Goal: Find specific page/section: Find specific page/section

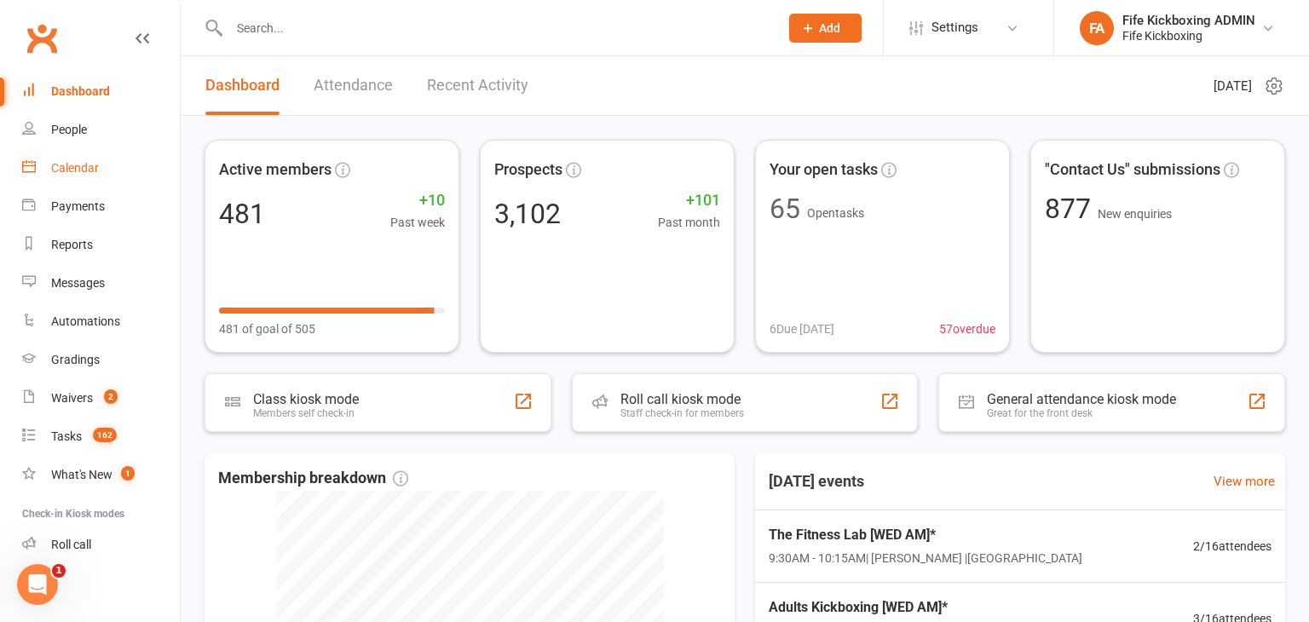
click at [92, 171] on div "Calendar" at bounding box center [75, 168] width 48 height 14
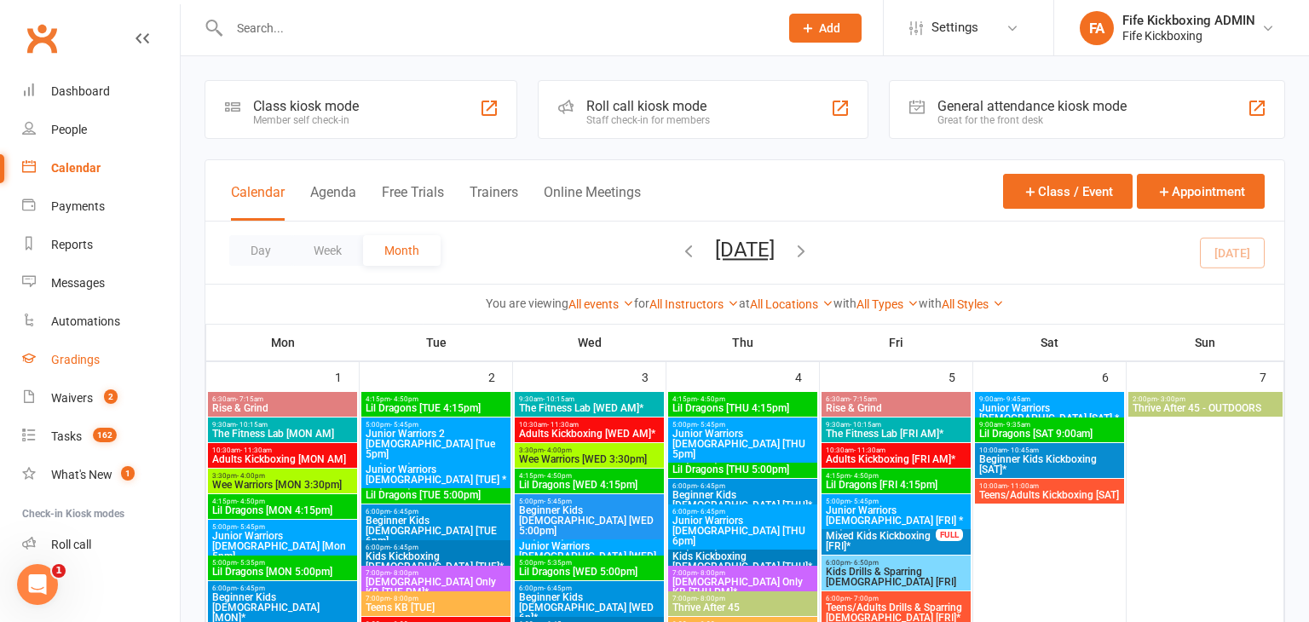
click at [69, 361] on div "Gradings" at bounding box center [75, 360] width 49 height 14
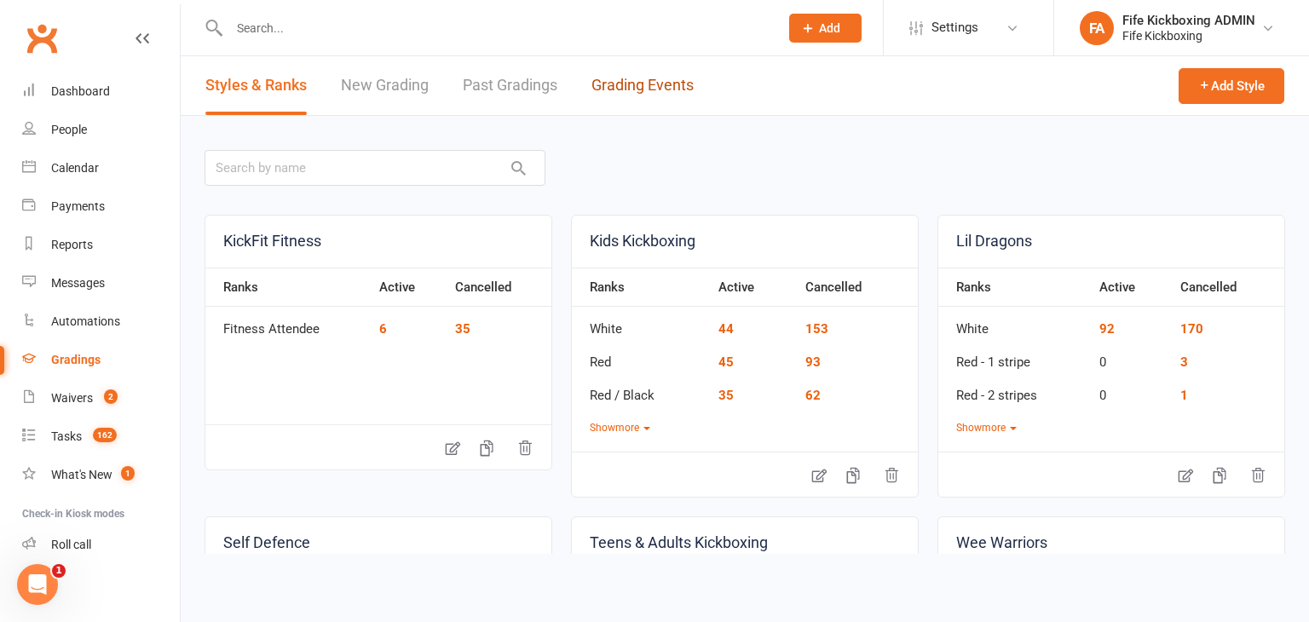
click at [633, 78] on link "Grading Events" at bounding box center [643, 85] width 102 height 59
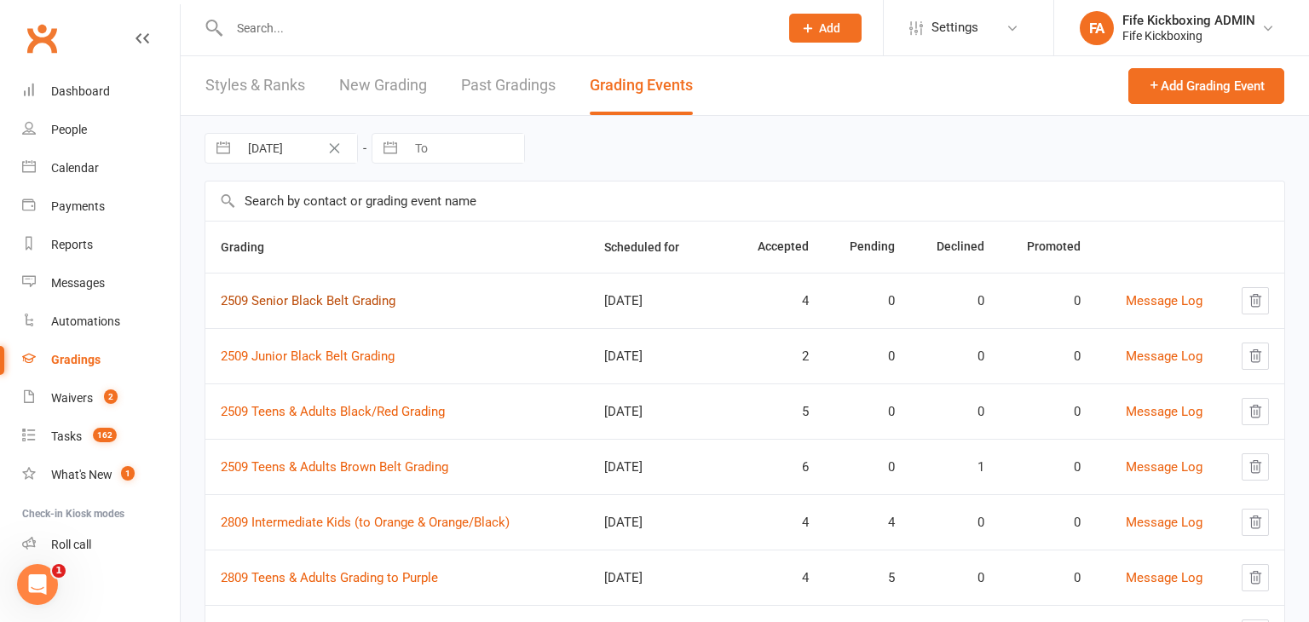
click at [317, 296] on link "2509 Senior Black Belt Grading" at bounding box center [308, 300] width 175 height 15
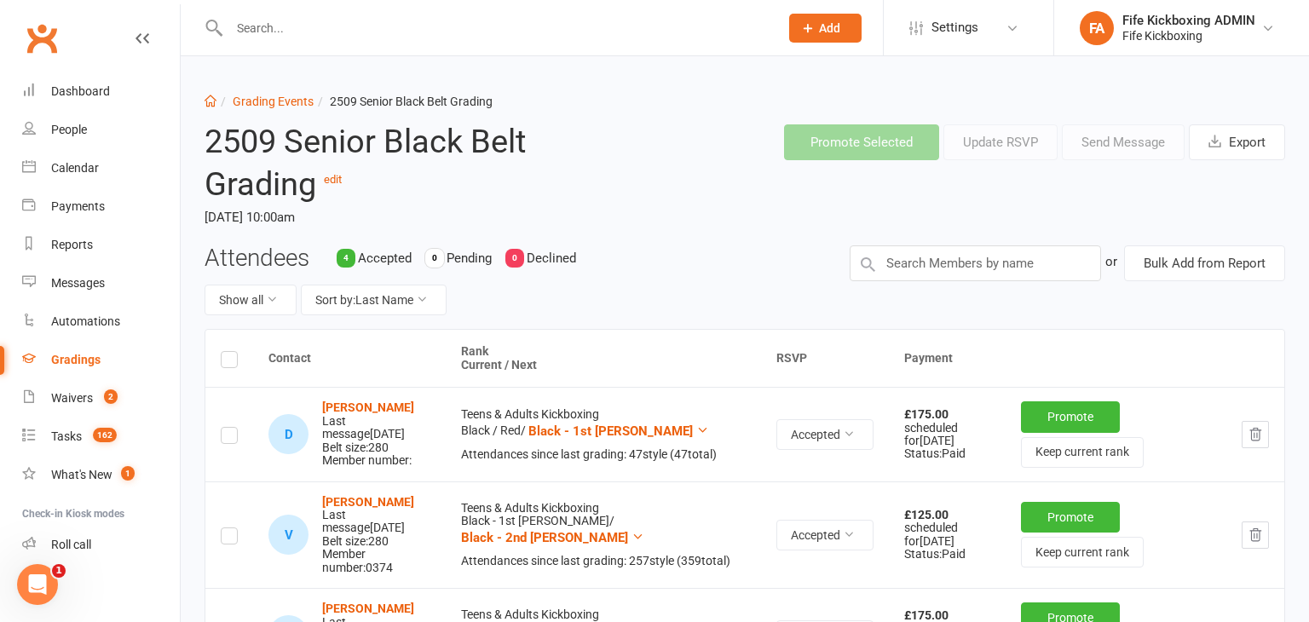
click at [796, 109] on ol "Dashboard Grading Events 2509 Senior Black Belt Grading" at bounding box center [745, 101] width 1081 height 19
click at [373, 314] on button "Sort by: Last Name" at bounding box center [374, 300] width 146 height 31
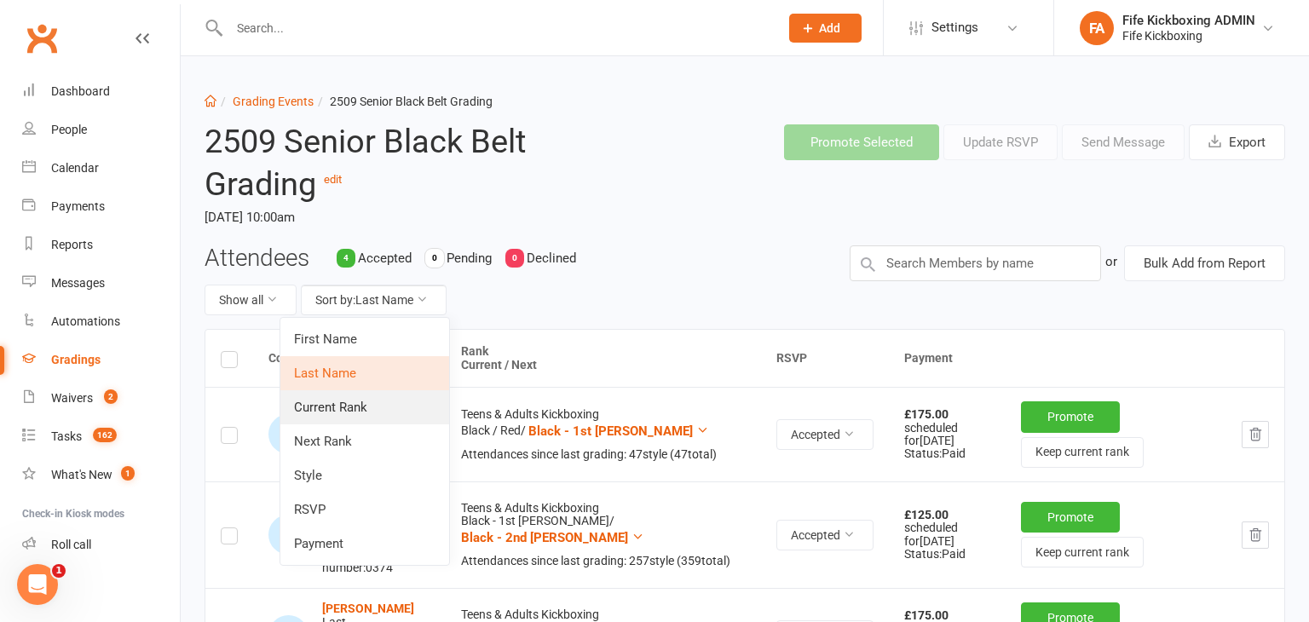
click at [373, 405] on link "Current Rank" at bounding box center [364, 407] width 169 height 34
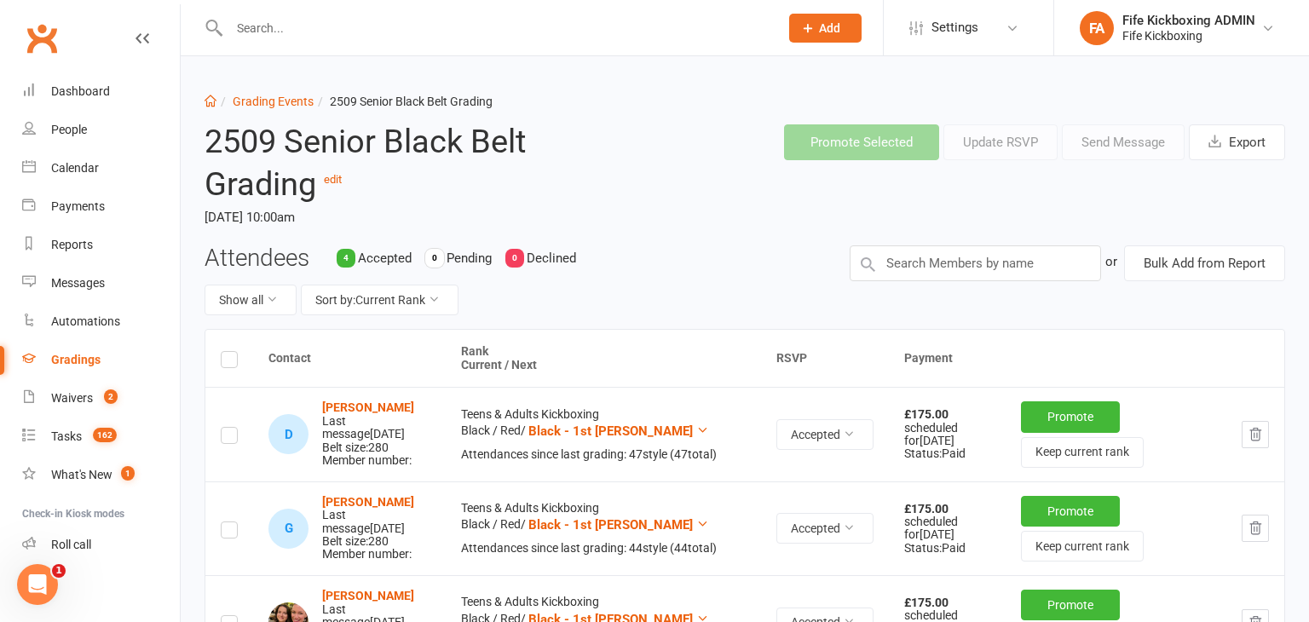
click at [281, 111] on div "2509 Senior Black Belt Grading edit [DATE] 10:00am" at bounding box center [422, 178] width 461 height 134
click at [280, 101] on link "Grading Events" at bounding box center [273, 102] width 81 height 14
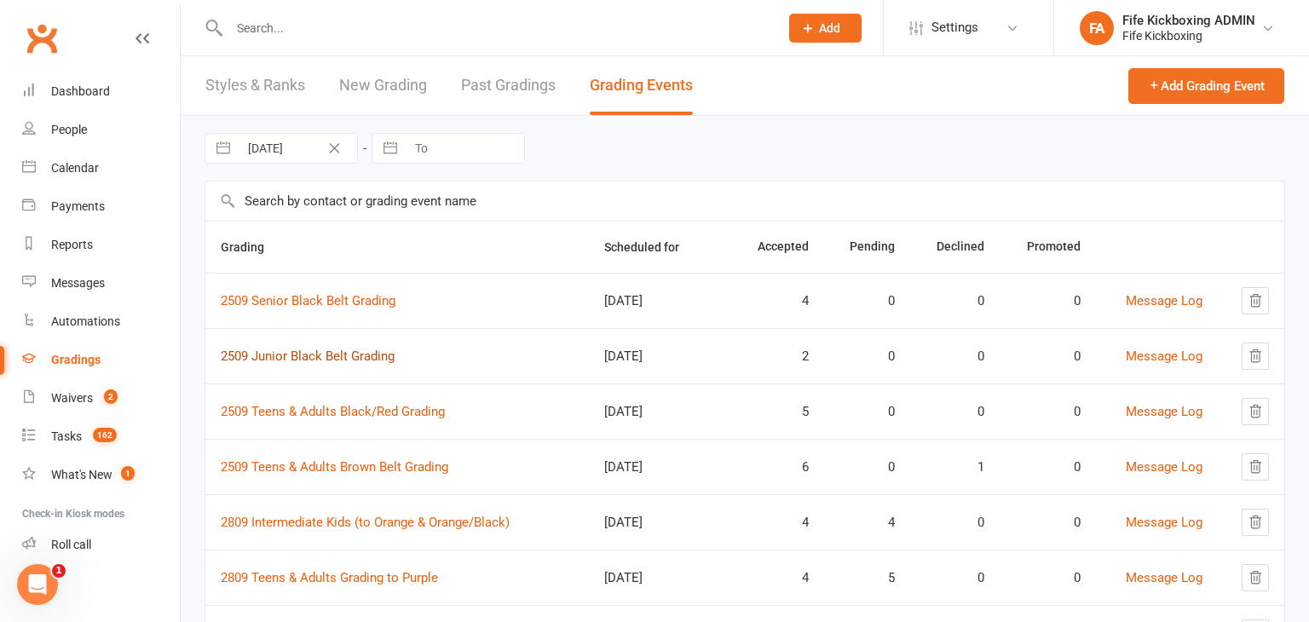
click at [353, 355] on link "2509 Junior Black Belt Grading" at bounding box center [308, 356] width 174 height 15
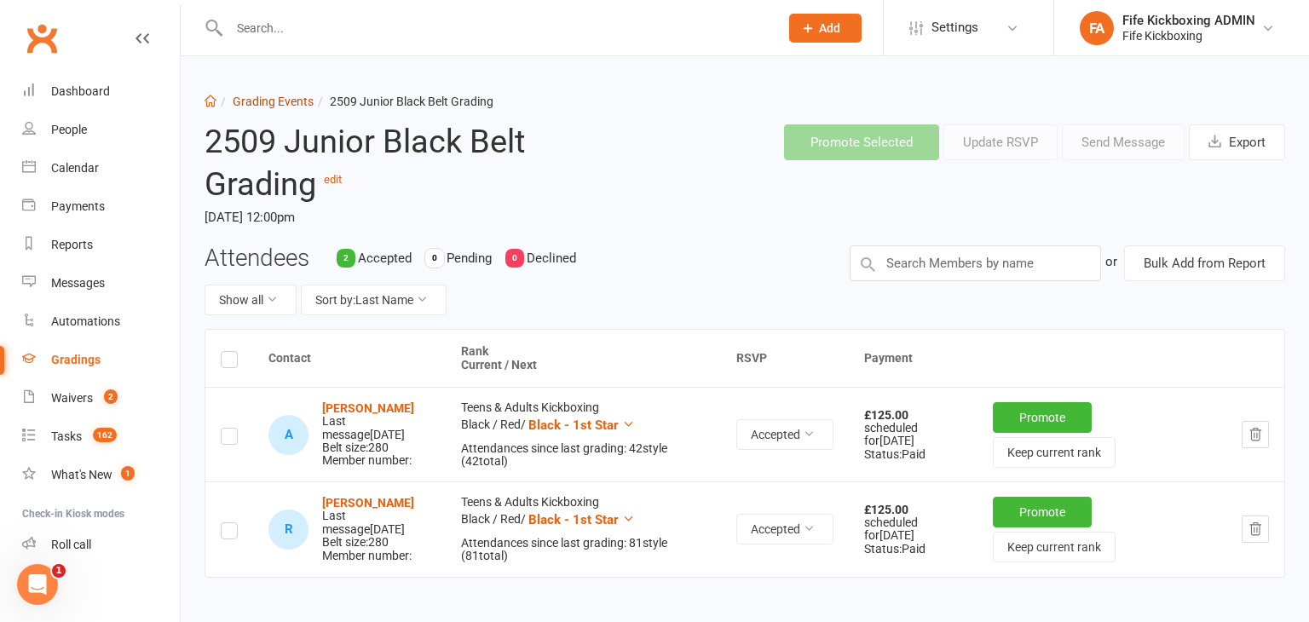
click at [262, 101] on link "Grading Events" at bounding box center [273, 102] width 81 height 14
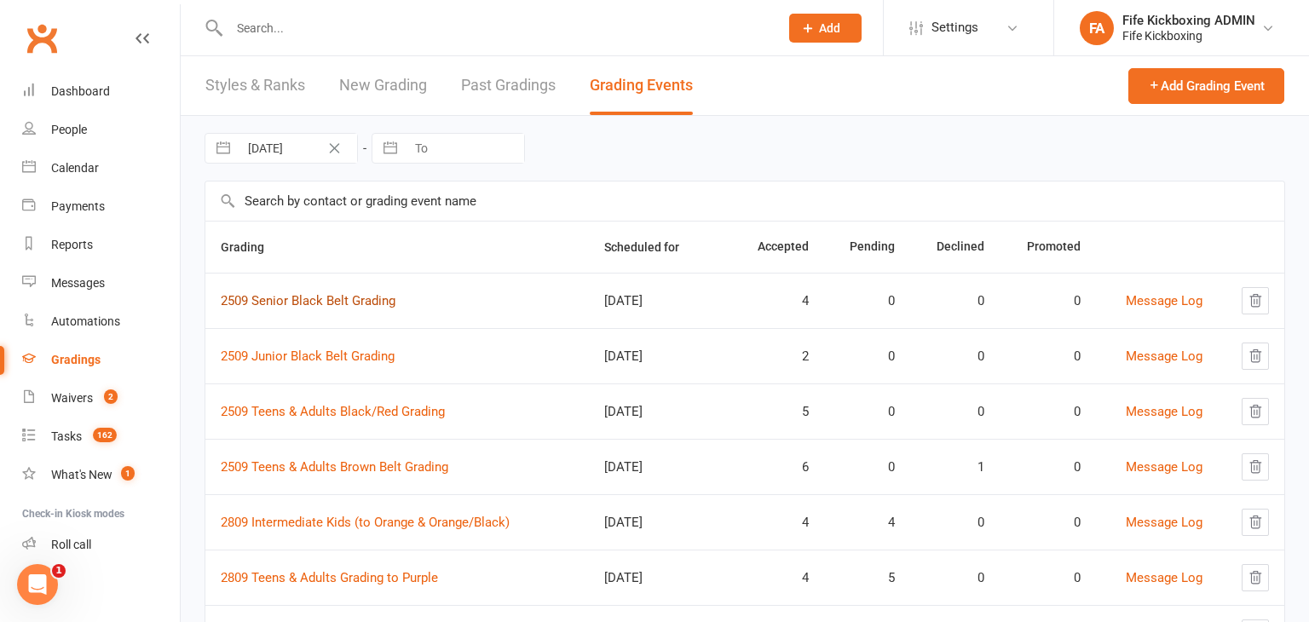
click at [352, 293] on link "2509 Senior Black Belt Grading" at bounding box center [308, 300] width 175 height 15
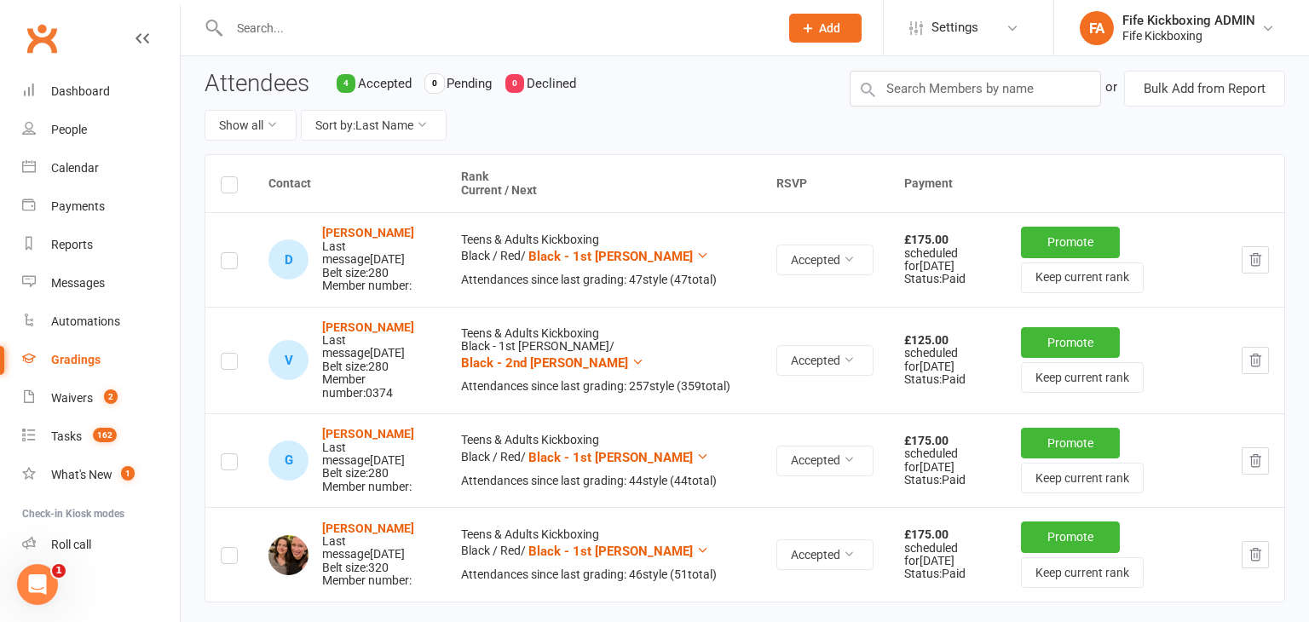
scroll to position [180, 0]
